Goal: Register for event/course

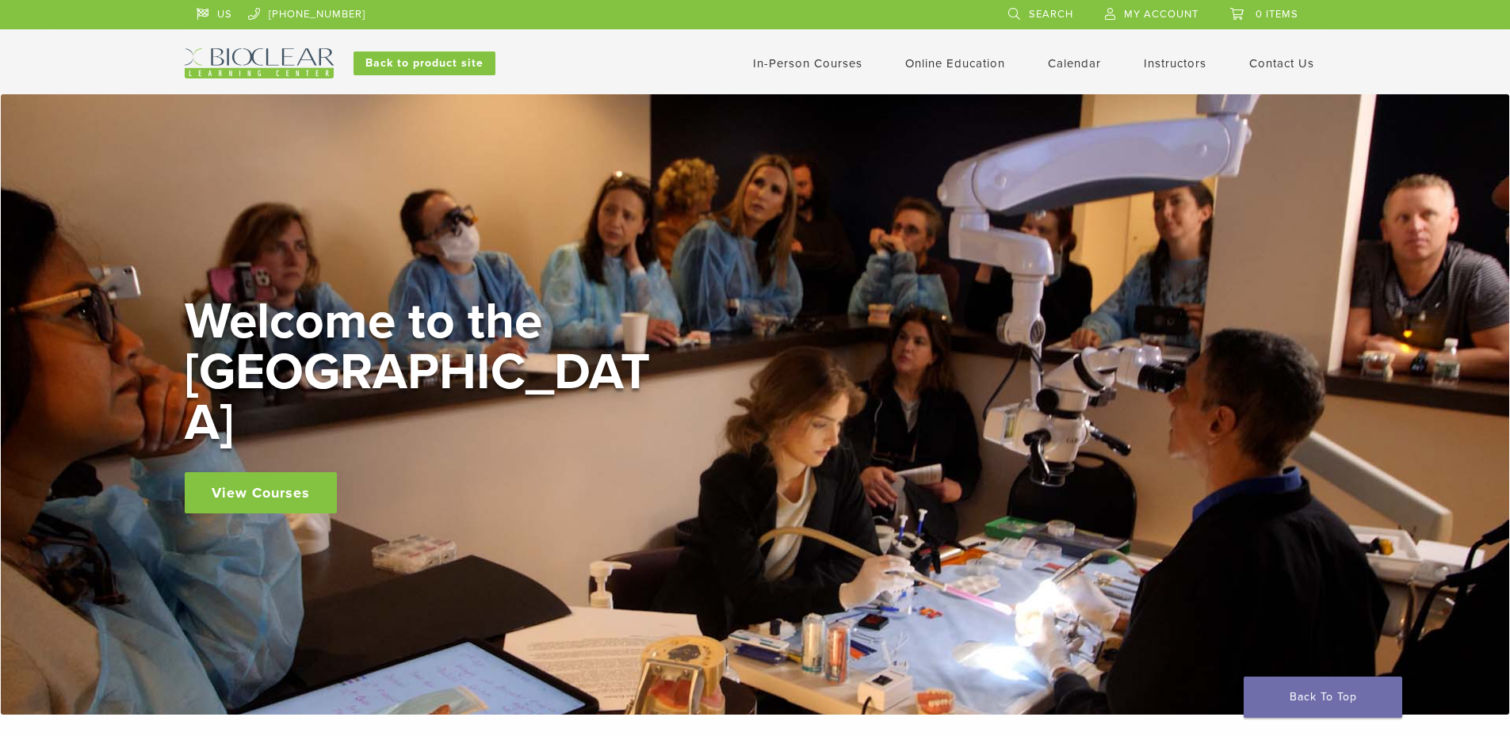
click at [297, 472] on link "View Courses" at bounding box center [261, 492] width 152 height 41
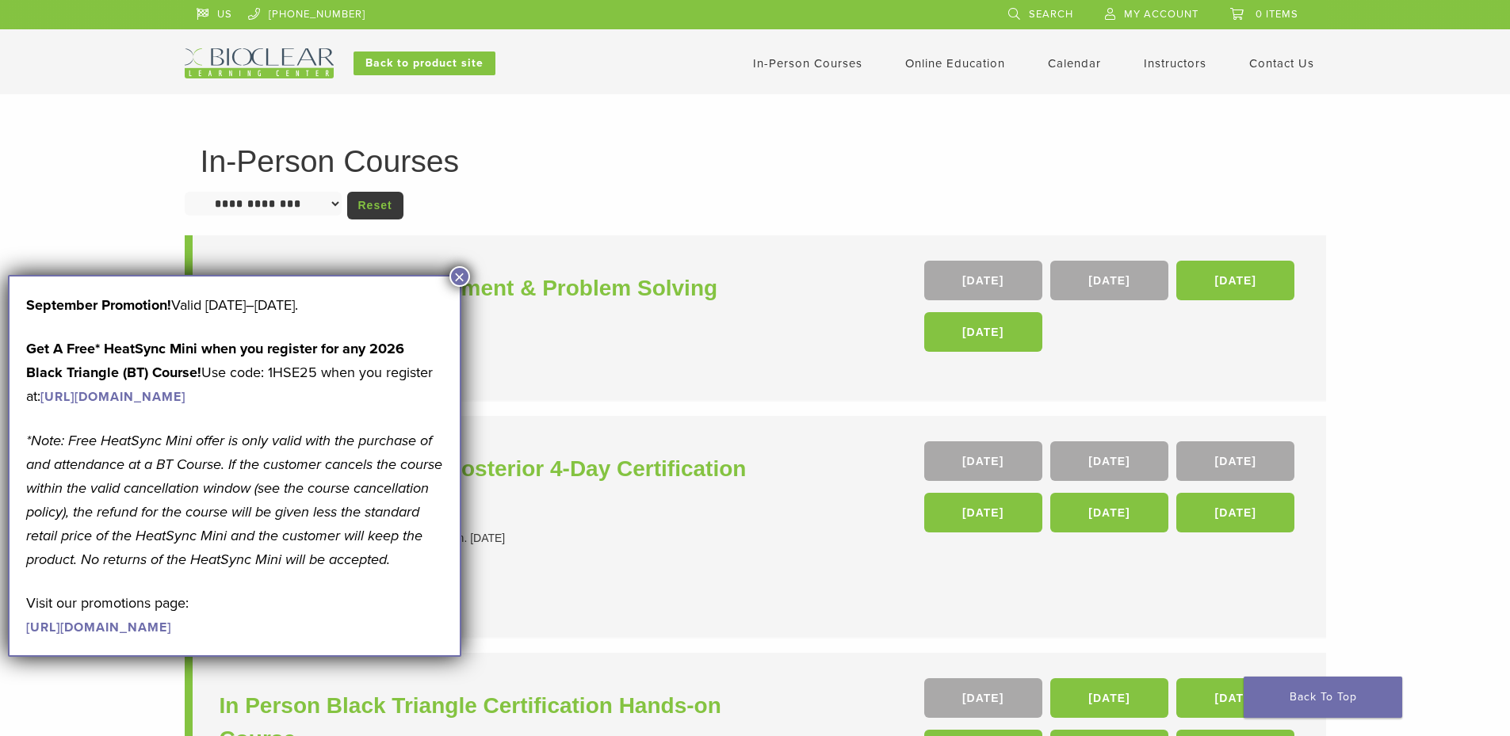
click at [460, 277] on button "×" at bounding box center [459, 276] width 21 height 21
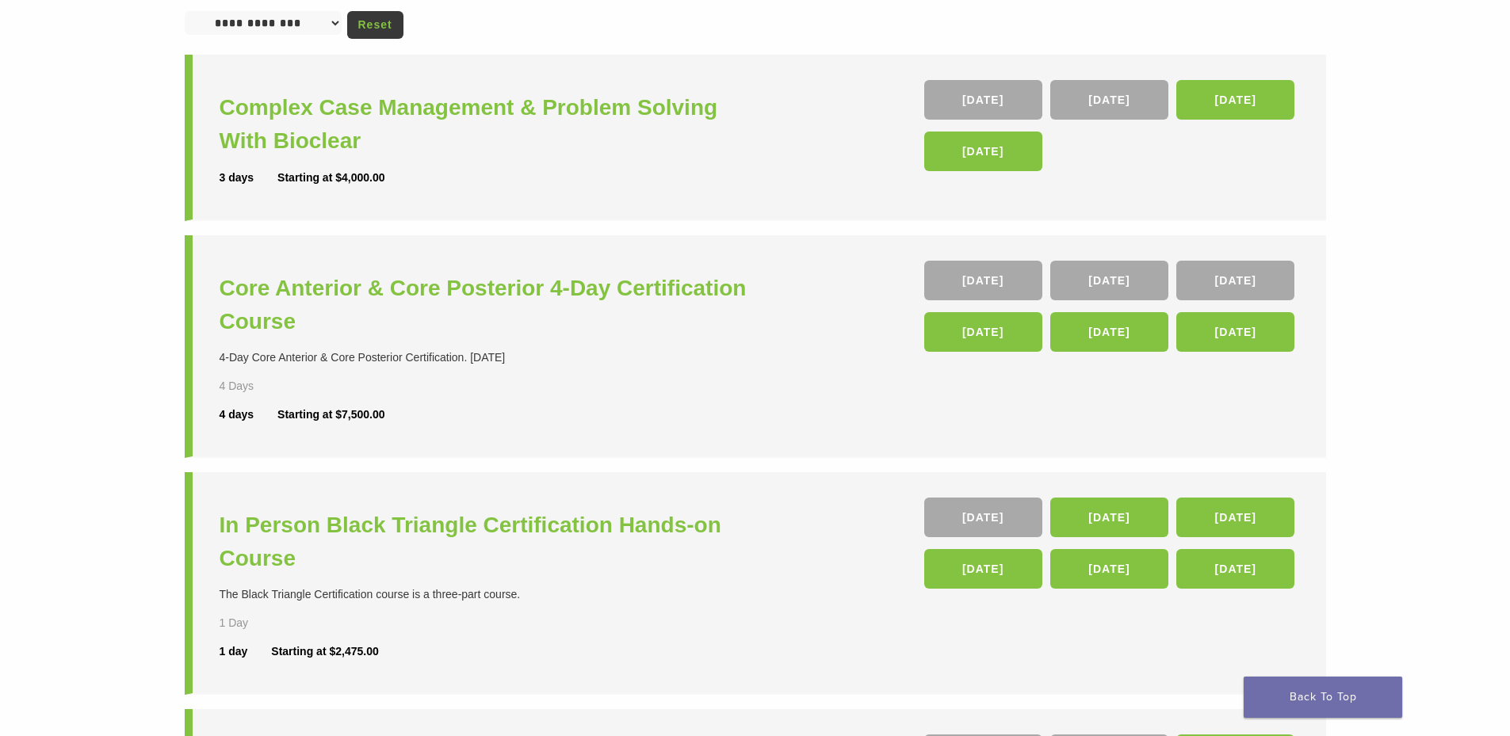
scroll to position [159, 0]
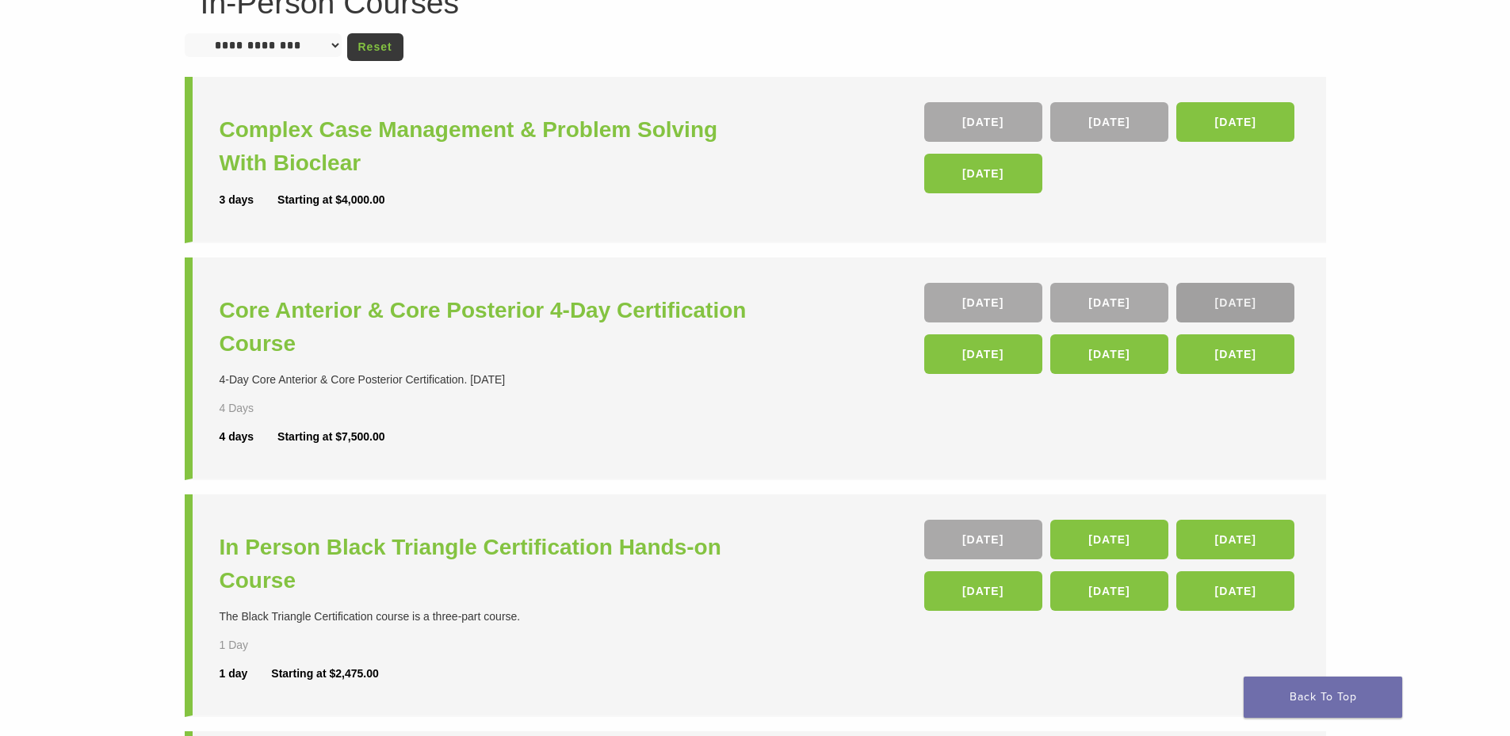
click at [1233, 304] on link "05 Nov" at bounding box center [1235, 303] width 118 height 40
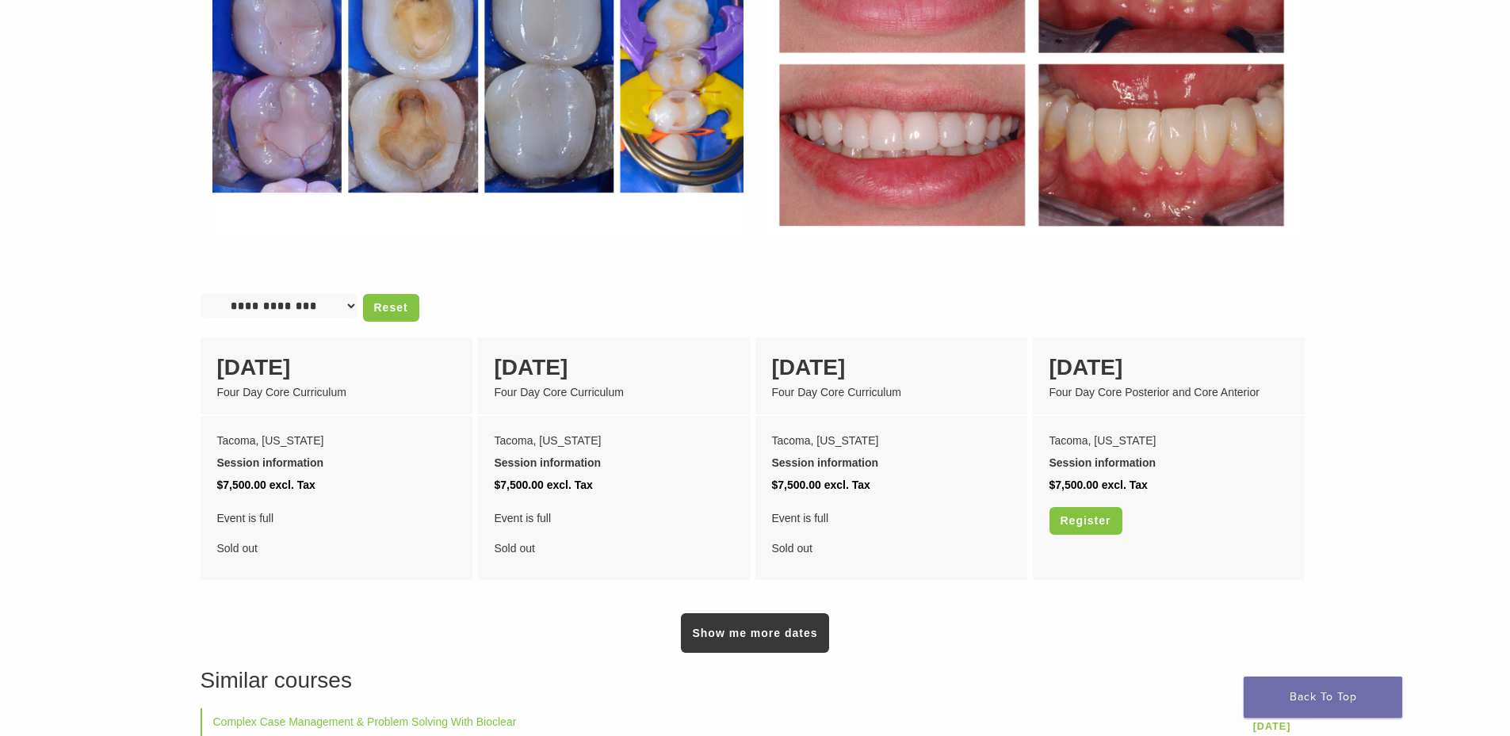
scroll to position [1268, 0]
